Goal: Navigation & Orientation: Find specific page/section

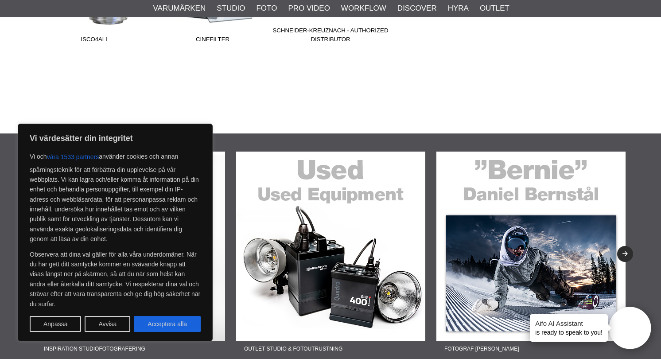
scroll to position [363, 0]
click at [108, 329] on button "Avvisa" at bounding box center [108, 324] width 46 height 16
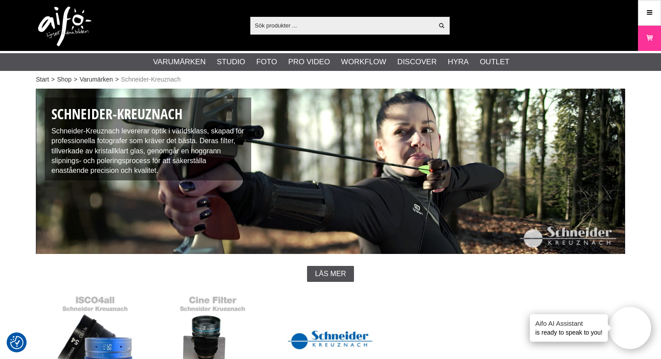
scroll to position [0, 0]
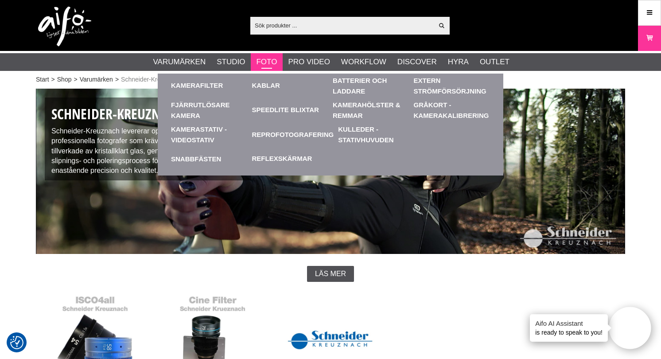
click at [262, 62] on link "Foto" at bounding box center [266, 62] width 21 height 12
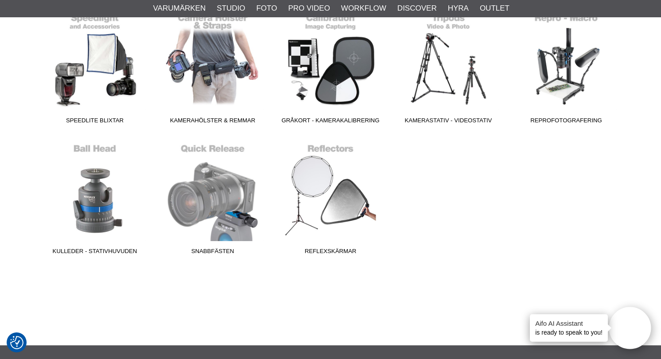
scroll to position [395, 0]
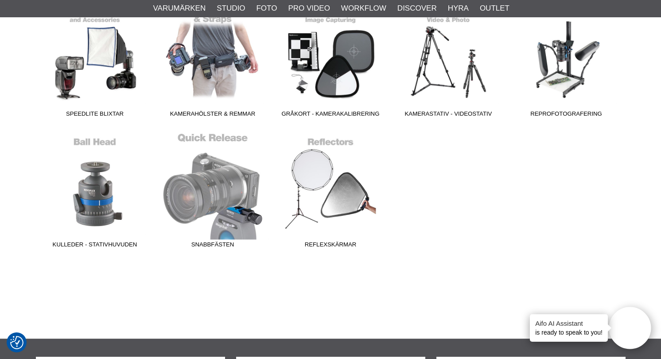
click at [226, 218] on link "Snabbfästen" at bounding box center [213, 192] width 118 height 120
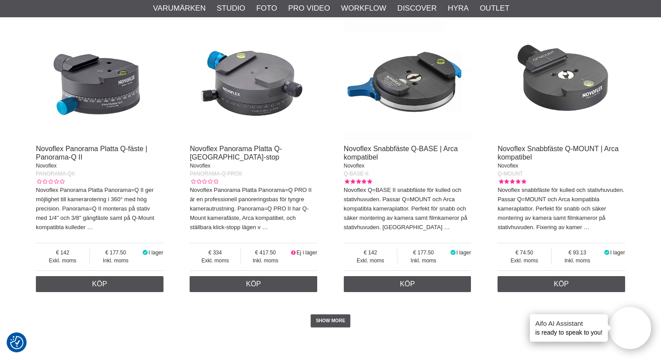
scroll to position [2019, 0]
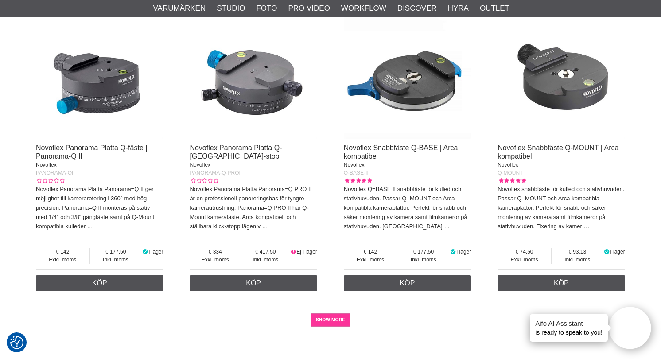
click at [332, 313] on link "SHOW MORE" at bounding box center [331, 319] width 40 height 13
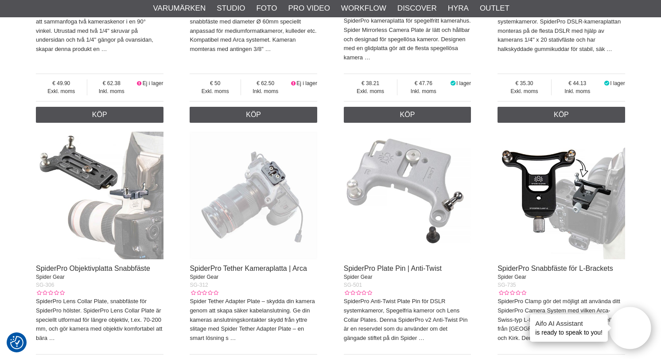
scroll to position [3107, 0]
